Goal: Task Accomplishment & Management: Manage account settings

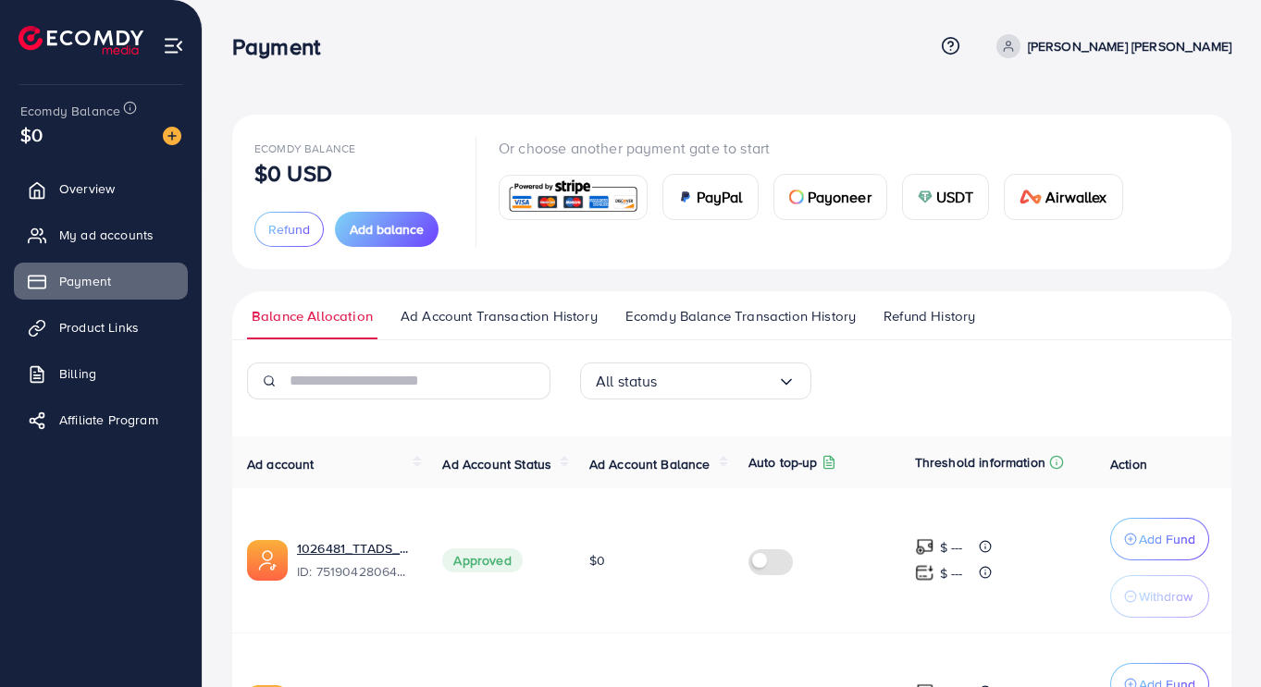
scroll to position [605, 0]
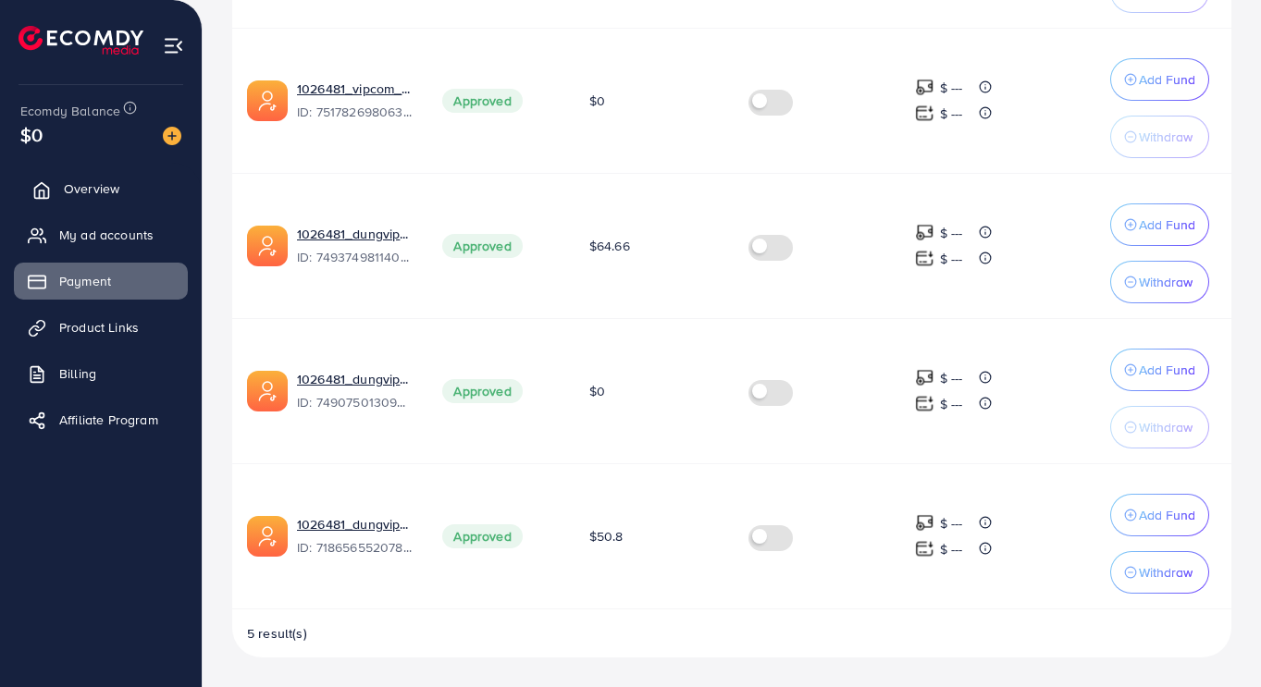
drag, startPoint x: 0, startPoint y: 0, endPoint x: 78, endPoint y: 201, distance: 215.3
click at [78, 201] on link "Overview" at bounding box center [101, 188] width 174 height 37
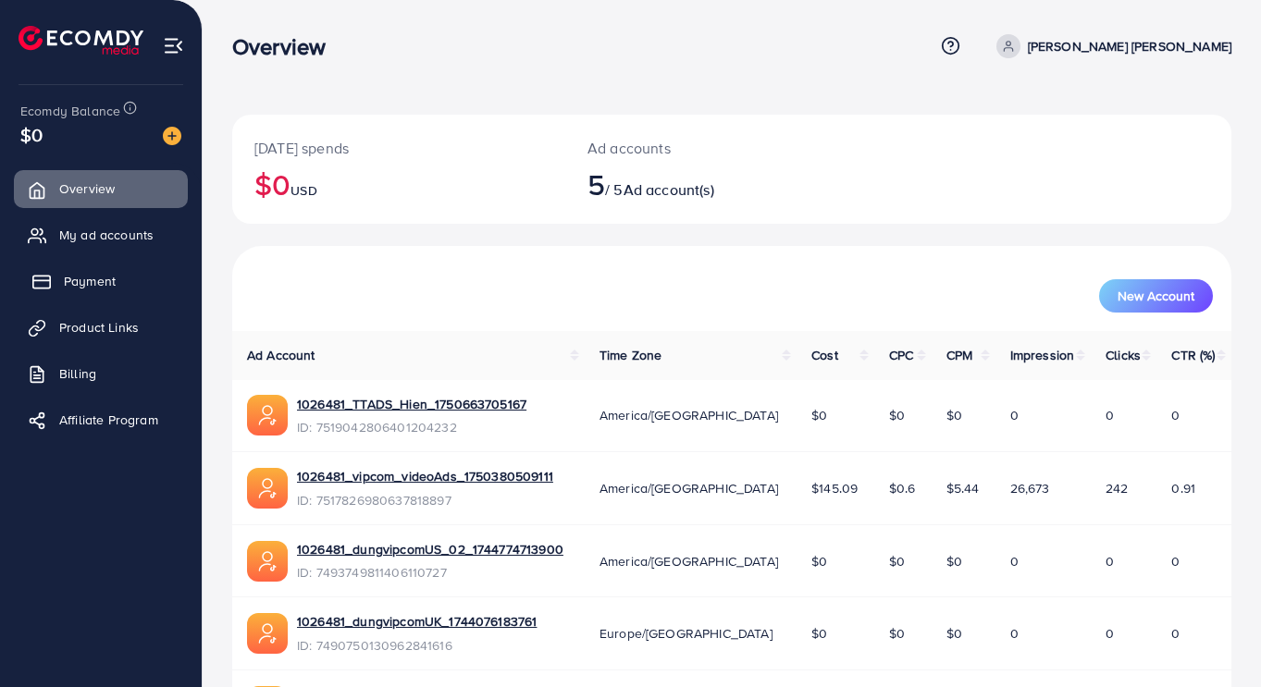
click at [80, 283] on span "Payment" at bounding box center [90, 281] width 52 height 19
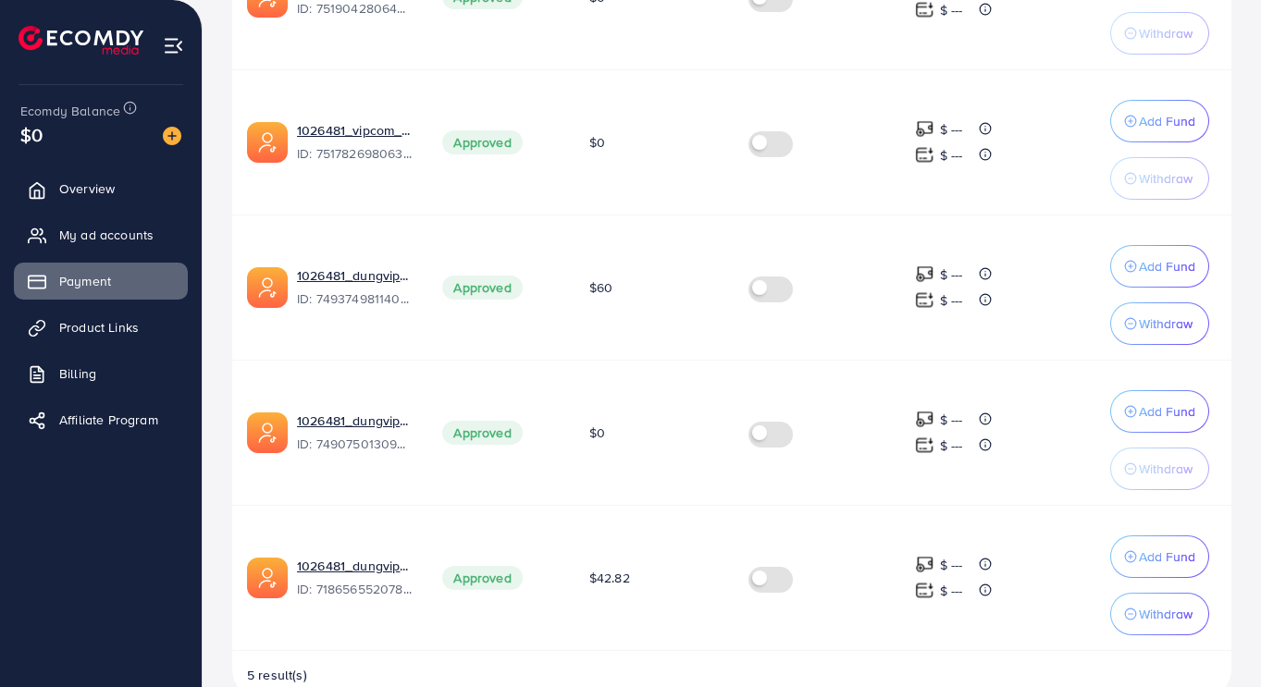
scroll to position [564, 0]
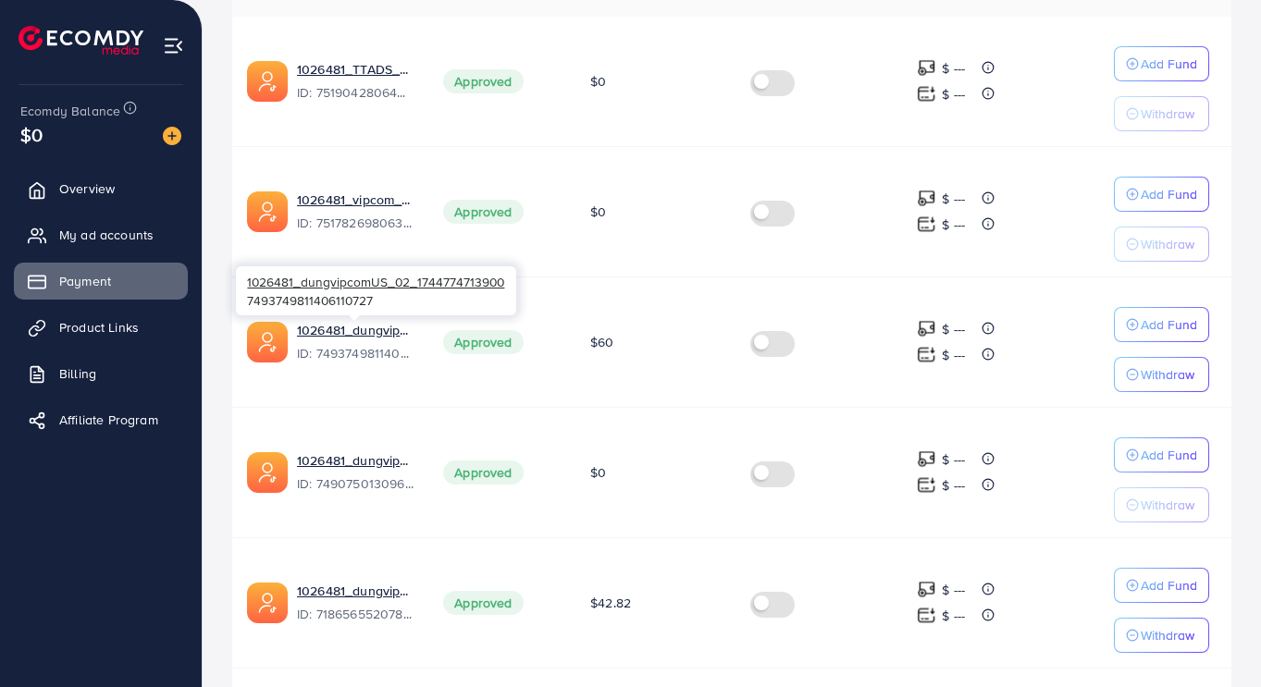
scroll to position [468, 0]
